Goal: Task Accomplishment & Management: Manage account settings

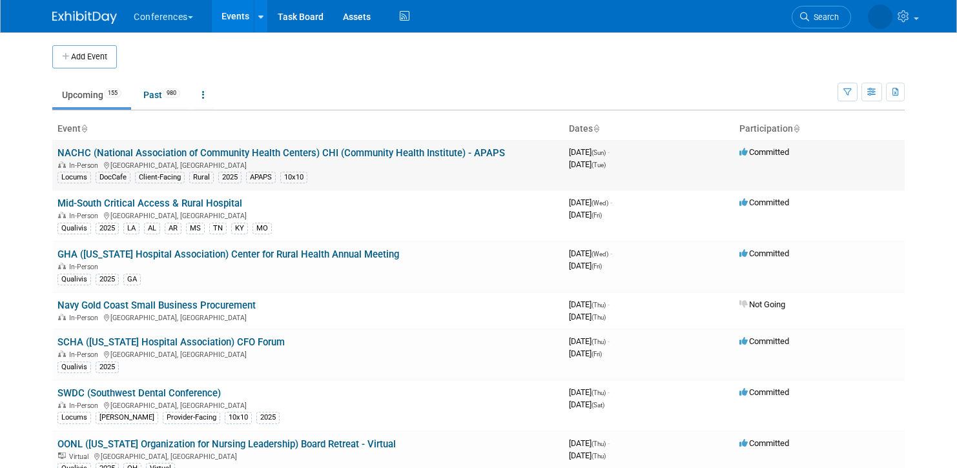
click at [256, 154] on link "NACHC (National Association of Community Health Centers) CHI (Community Health …" at bounding box center [280, 153] width 447 height 12
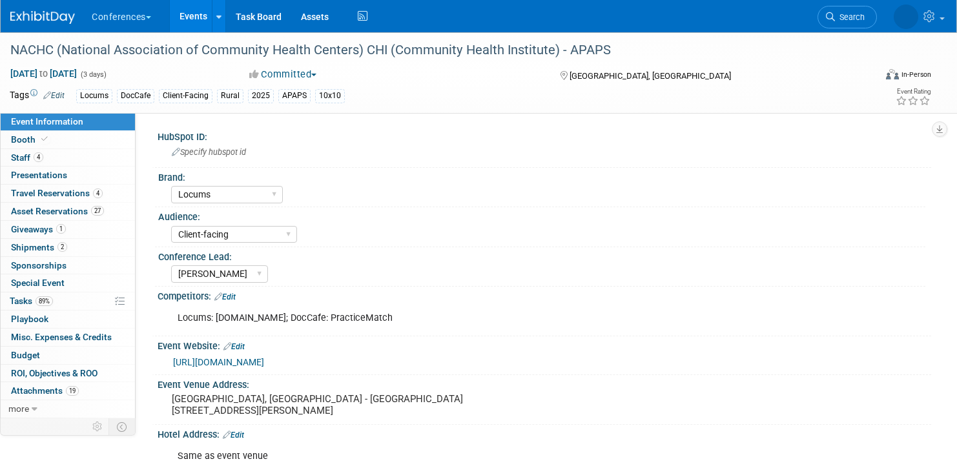
select select "Locums"
select select "Client-facing"
select select "Mel"
click at [234, 295] on link "Edit" at bounding box center [224, 296] width 21 height 9
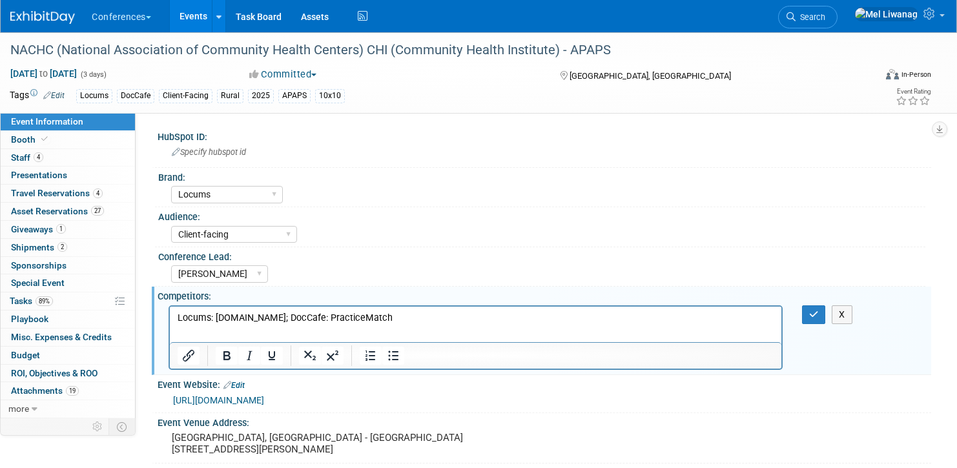
click at [245, 314] on p "Locums: LT.com; DocCafe: PracticeMatch" at bounding box center [476, 317] width 597 height 13
click at [812, 315] on icon "button" at bounding box center [814, 314] width 10 height 9
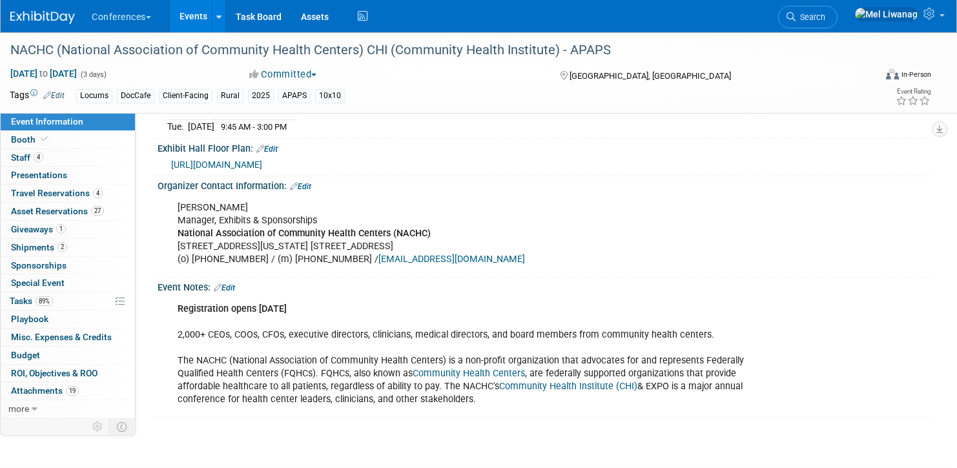
scroll to position [497, 0]
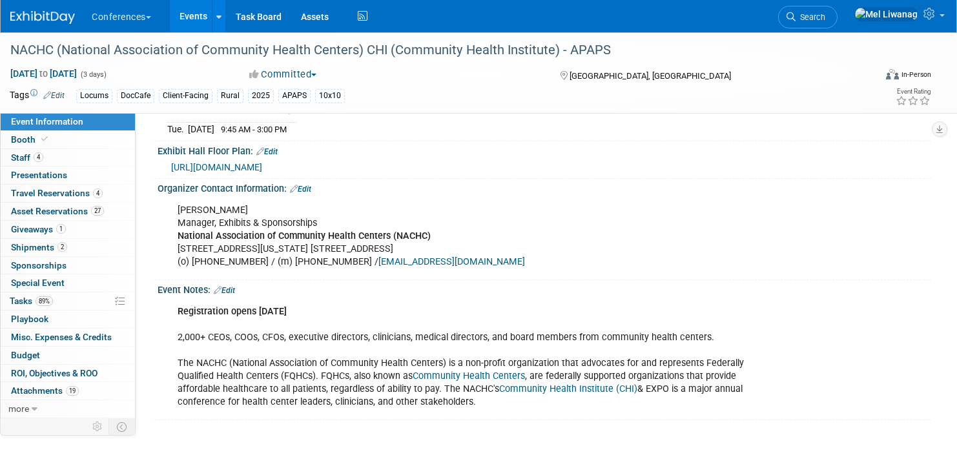
click at [262, 162] on span "https://www.conferenceharvester.com/floorplan/v2/index.asp?EventKey=BCYAWZRT" at bounding box center [216, 167] width 91 height 10
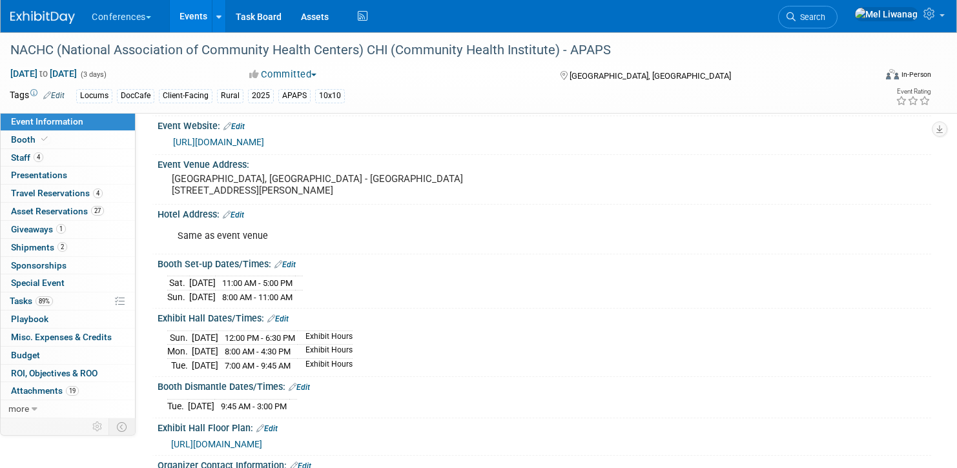
scroll to position [221, 0]
click at [72, 140] on link "Booth" at bounding box center [68, 139] width 134 height 17
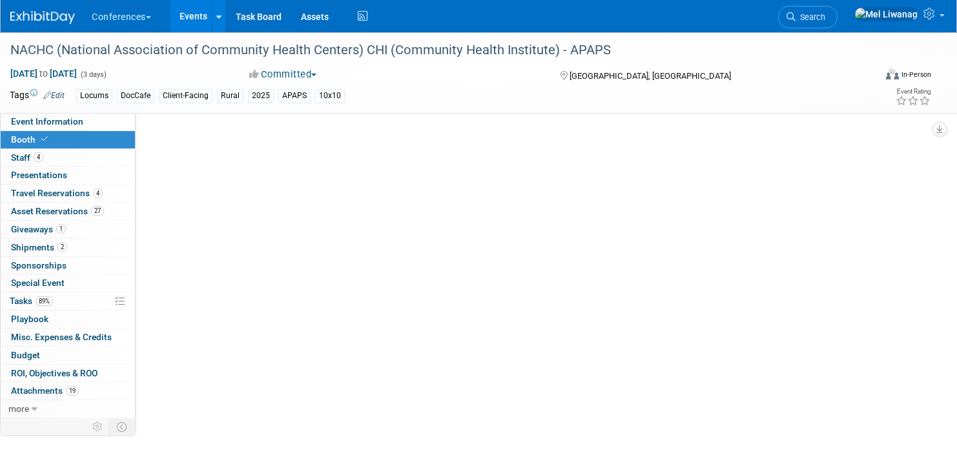
scroll to position [0, 0]
click at [72, 140] on link "Booth" at bounding box center [68, 139] width 134 height 17
select select "8'x10'"
select select "Yes"
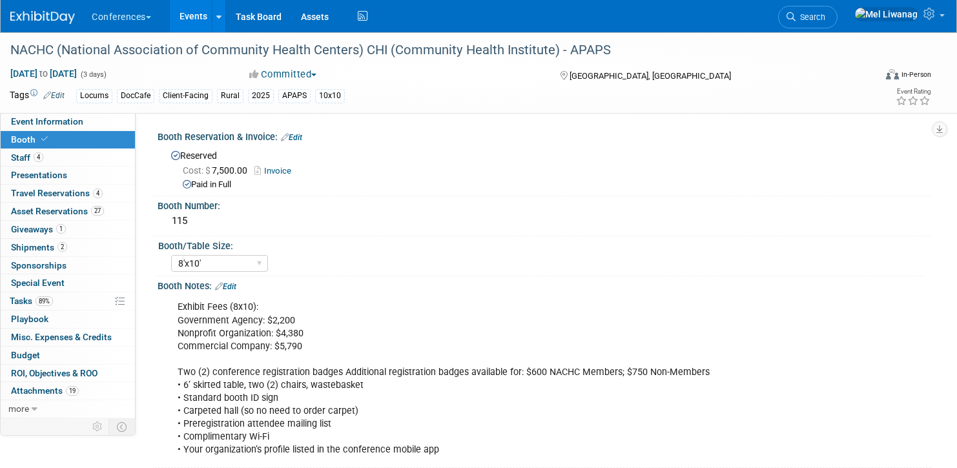
select select "8'x10'"
select select "Yes"
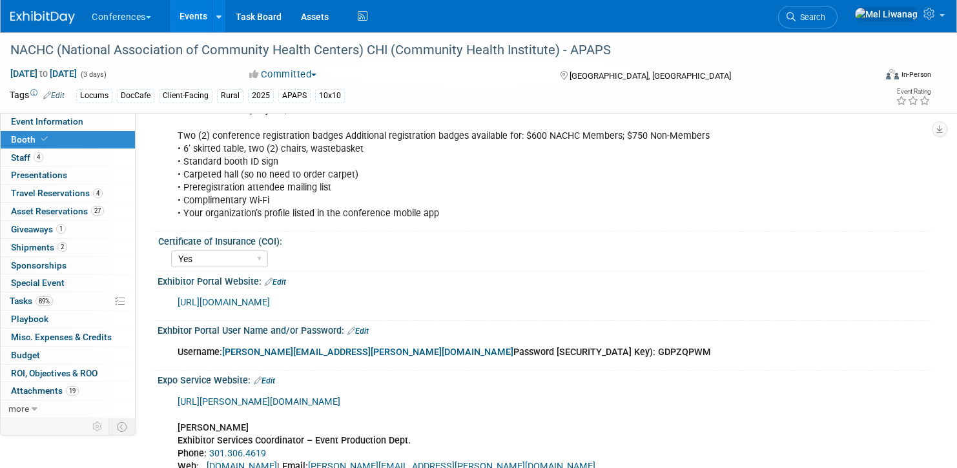
scroll to position [238, 0]
